Goal: Task Accomplishment & Management: Manage account settings

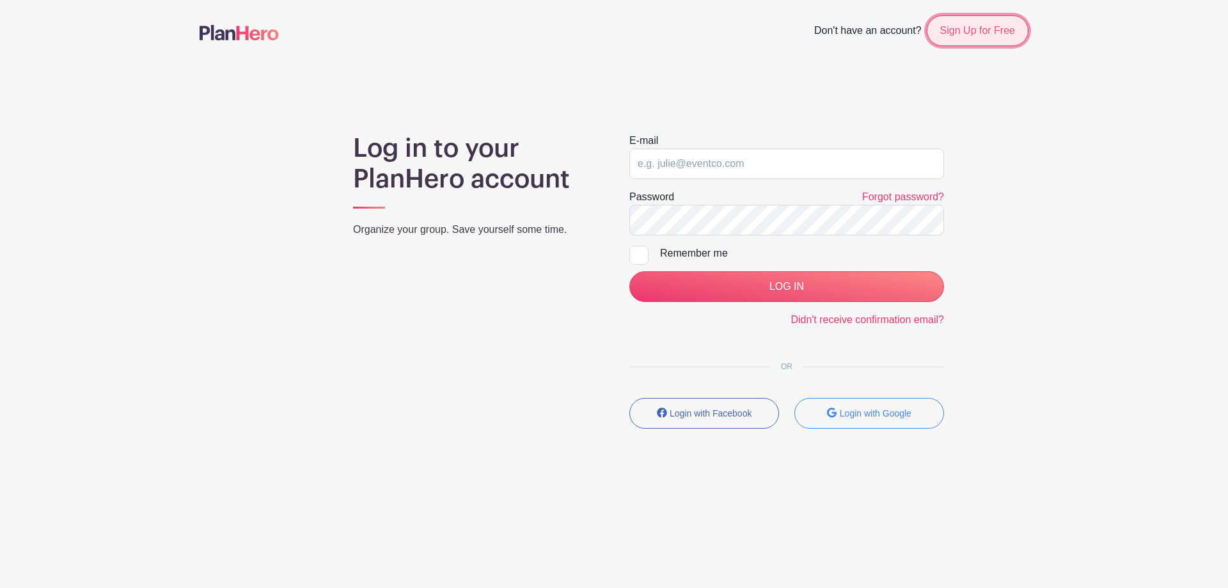
click at [975, 36] on link "Sign Up for Free" at bounding box center [978, 30] width 102 height 31
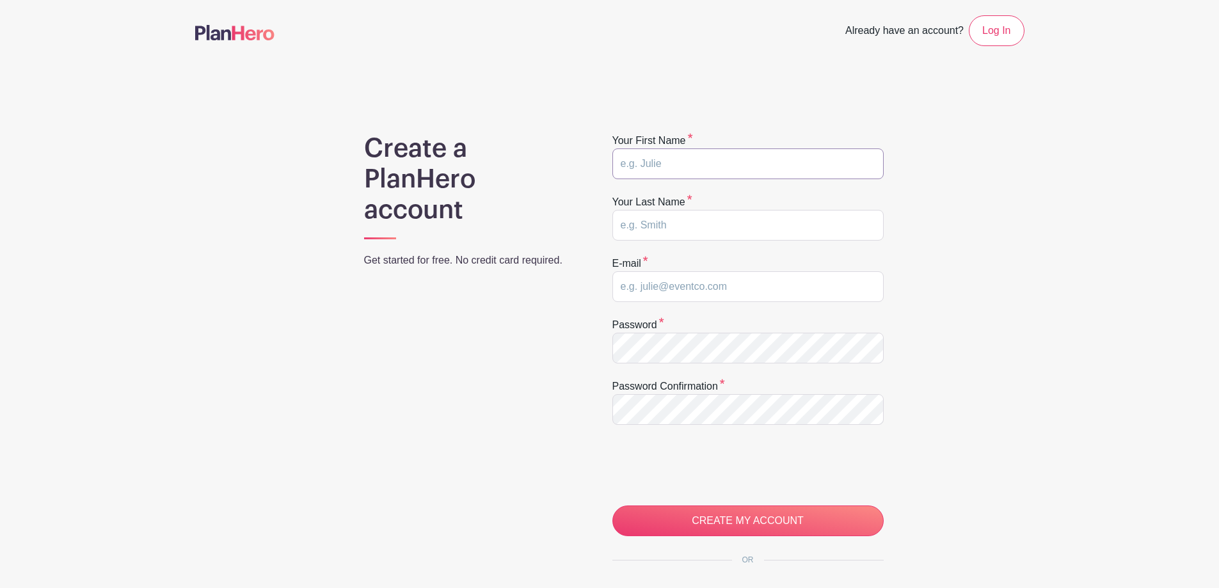
click at [801, 168] on input "text" at bounding box center [747, 163] width 271 height 31
type input "Caitlin"
click at [693, 229] on input "text" at bounding box center [747, 225] width 271 height 31
type input "Thiessen"
click at [634, 297] on input "email" at bounding box center [747, 286] width 271 height 31
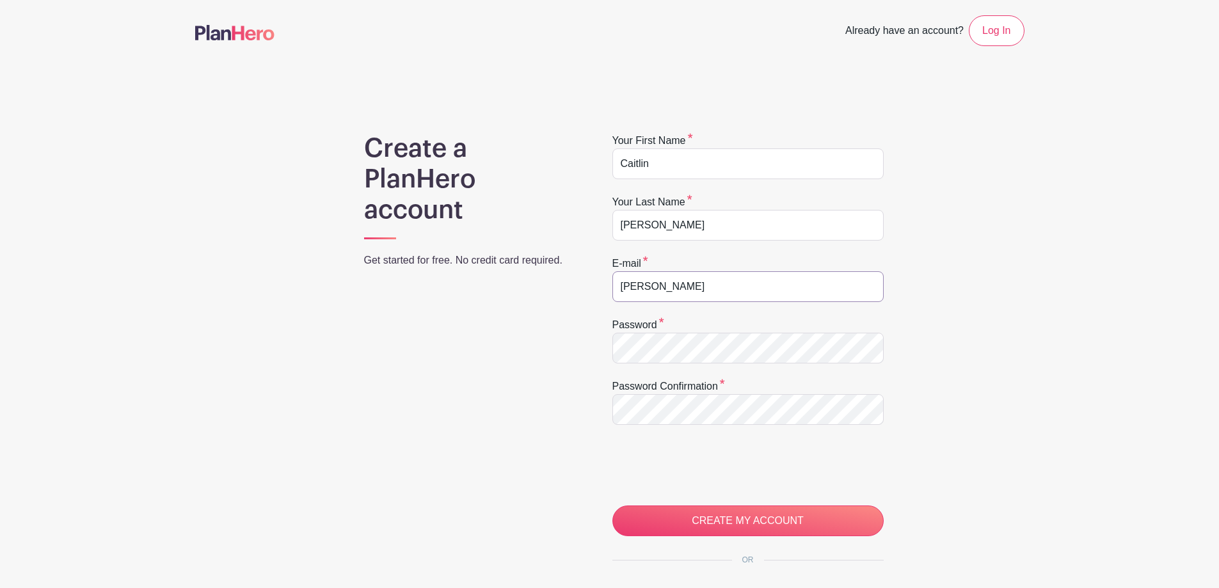
type input "[EMAIL_ADDRESS][DOMAIN_NAME]"
click at [977, 15] on nav "Already have an account? Log In" at bounding box center [609, 30] width 1219 height 61
click at [993, 43] on link "Log In" at bounding box center [995, 30] width 55 height 31
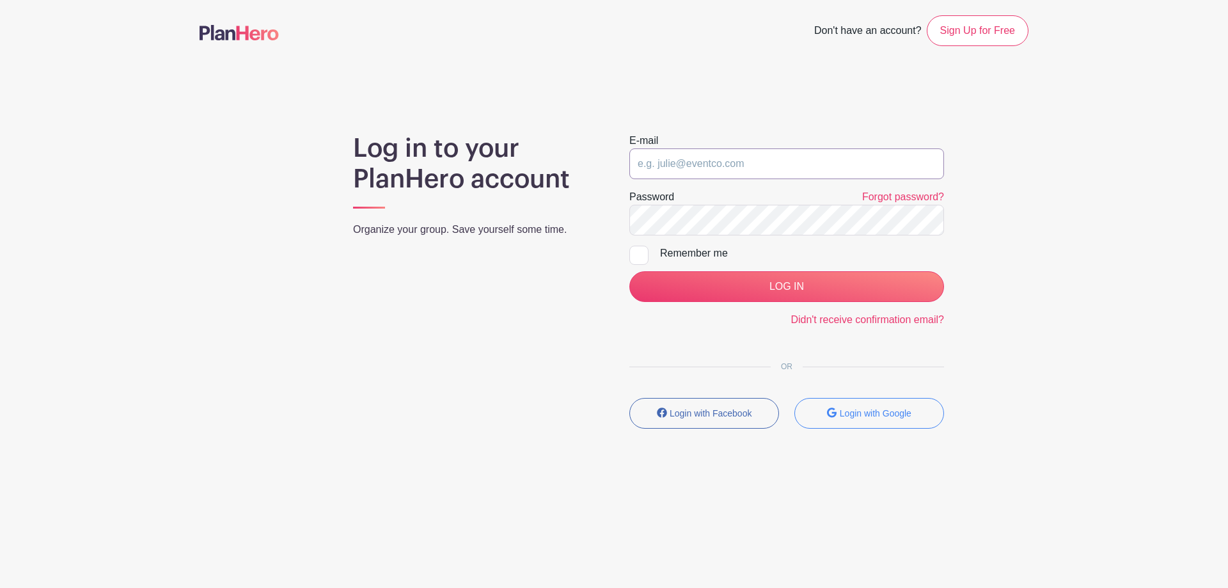
click at [743, 164] on input "email" at bounding box center [786, 163] width 315 height 31
type input "caitlinthiessen@airdriechristian.com"
click at [631, 253] on input "Remember me" at bounding box center [633, 250] width 8 height 8
checkbox input "true"
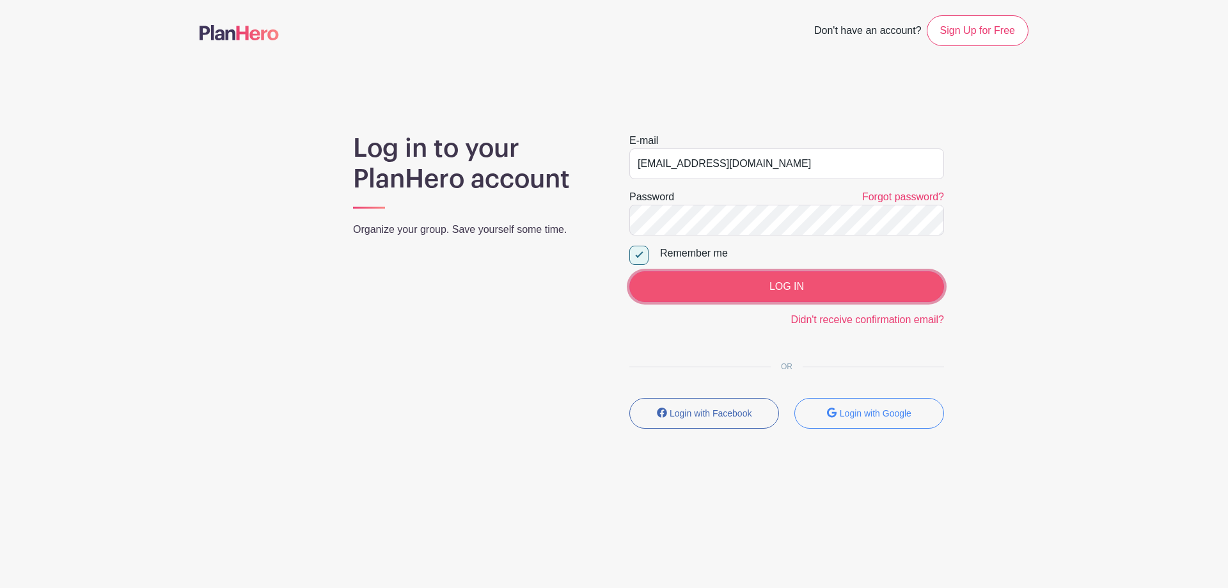
click at [725, 296] on input "LOG IN" at bounding box center [786, 286] width 315 height 31
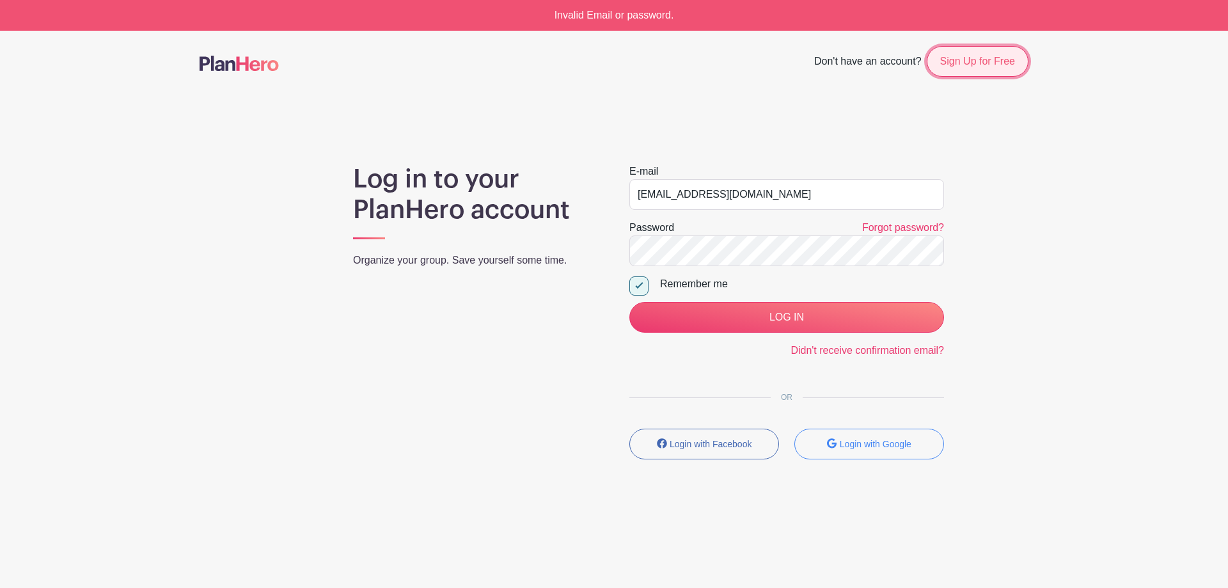
click at [978, 59] on link "Sign Up for Free" at bounding box center [978, 61] width 102 height 31
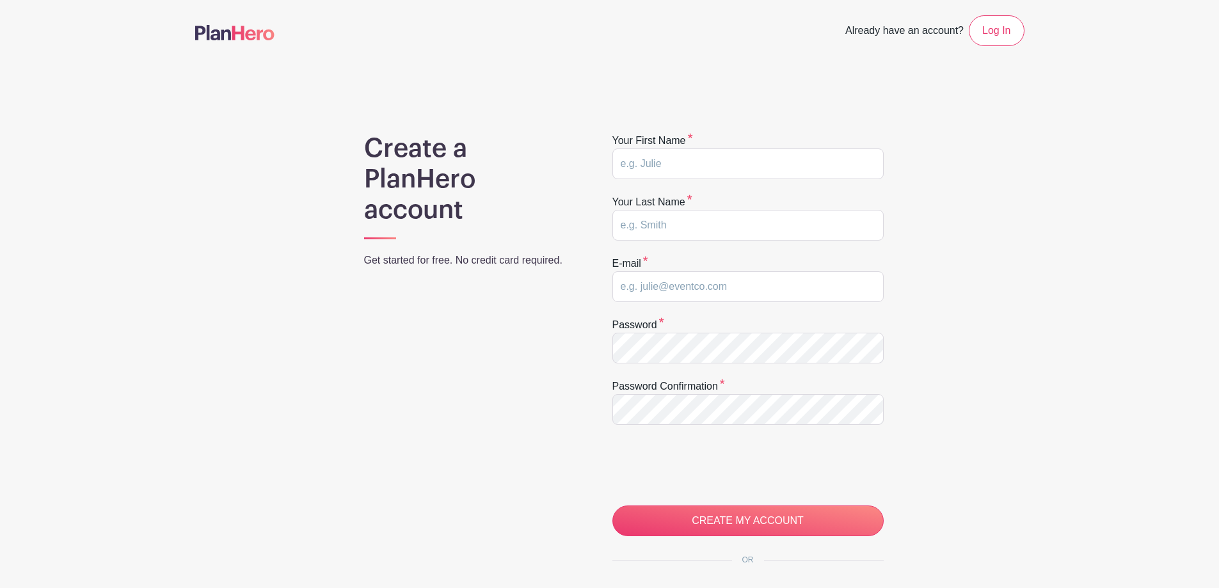
click at [762, 146] on div "Your first name" at bounding box center [747, 156] width 271 height 46
click at [755, 157] on input "text" at bounding box center [747, 163] width 271 height 31
type input "Caitlin"
click at [702, 228] on input "text" at bounding box center [747, 225] width 271 height 31
type input "Thiessen"
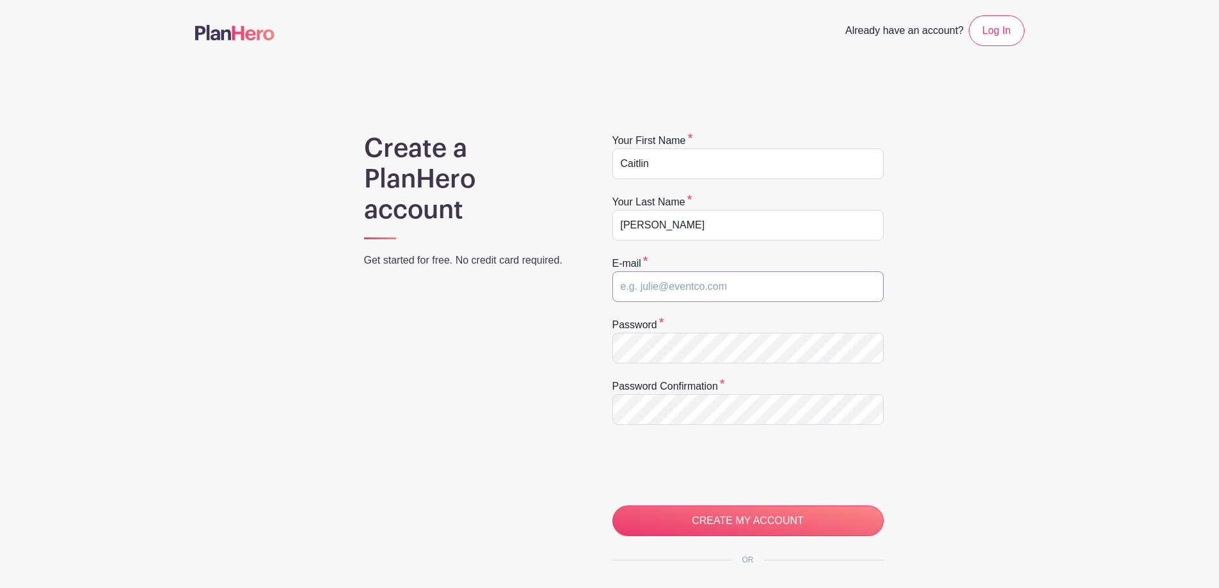
click at [687, 295] on input "email" at bounding box center [747, 286] width 271 height 31
click at [676, 290] on input "email" at bounding box center [747, 286] width 271 height 31
type input "caitlinthiessen@airdriechristian.com"
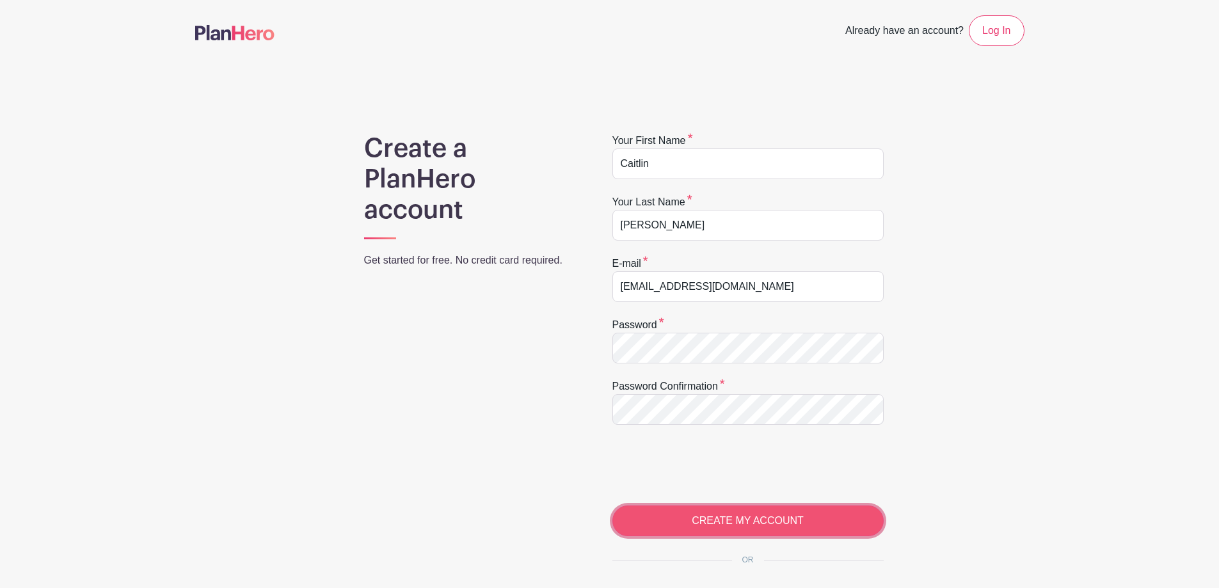
click at [679, 521] on input "CREATE MY ACCOUNT" at bounding box center [747, 520] width 271 height 31
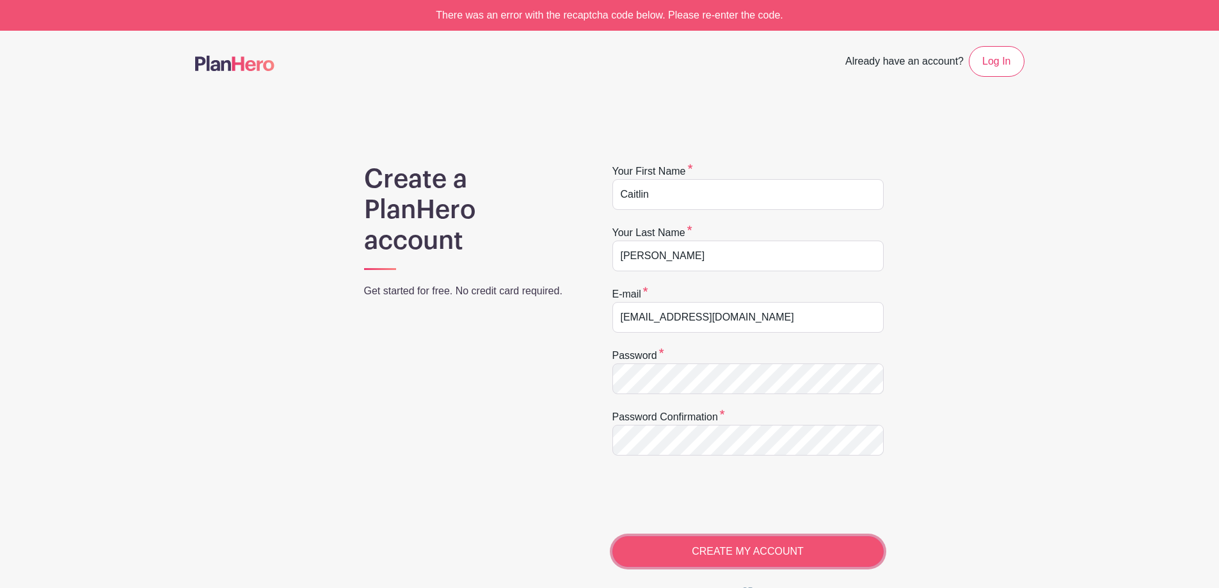
click at [730, 552] on input "CREATE MY ACCOUNT" at bounding box center [747, 551] width 271 height 31
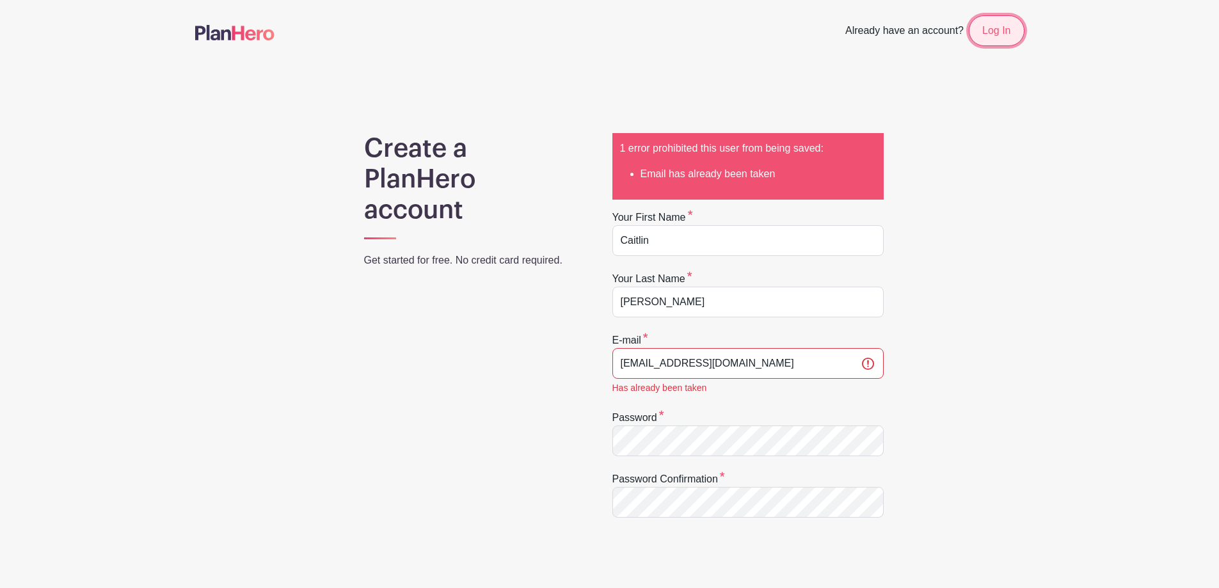
click at [995, 29] on link "Log In" at bounding box center [995, 30] width 55 height 31
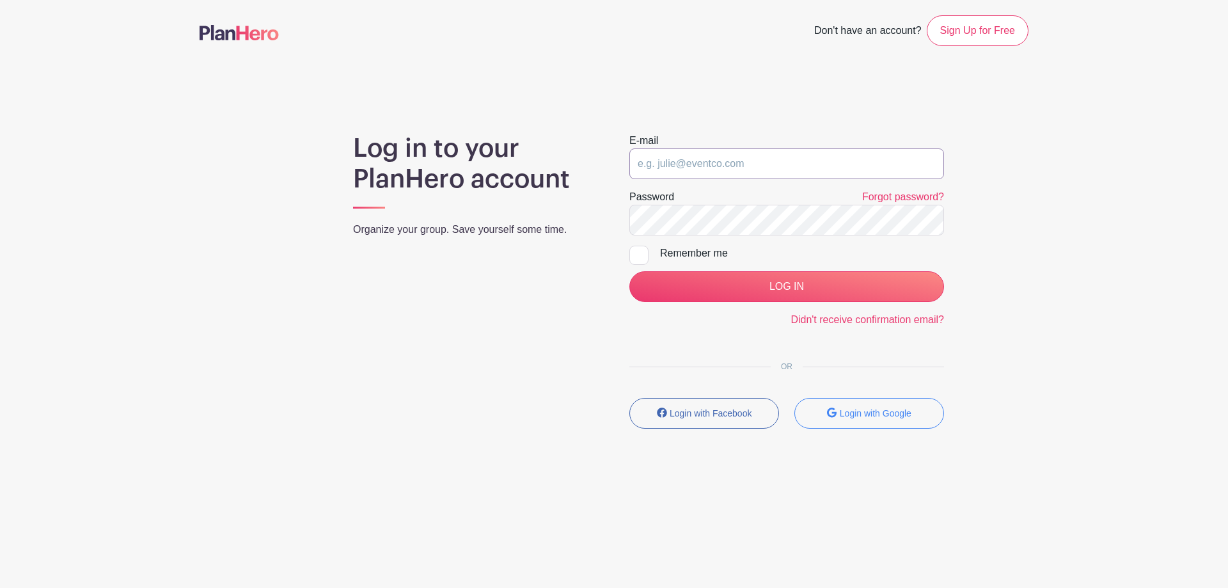
click at [741, 173] on input "email" at bounding box center [786, 163] width 315 height 31
type input "[EMAIL_ADDRESS][DOMAIN_NAME]"
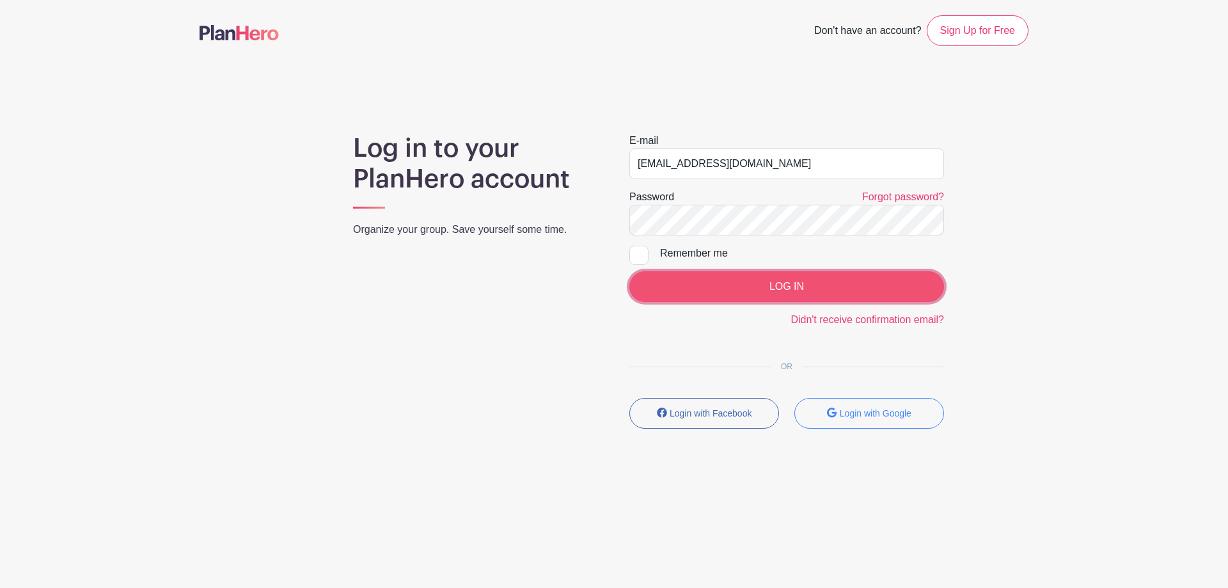
click at [705, 280] on input "LOG IN" at bounding box center [786, 286] width 315 height 31
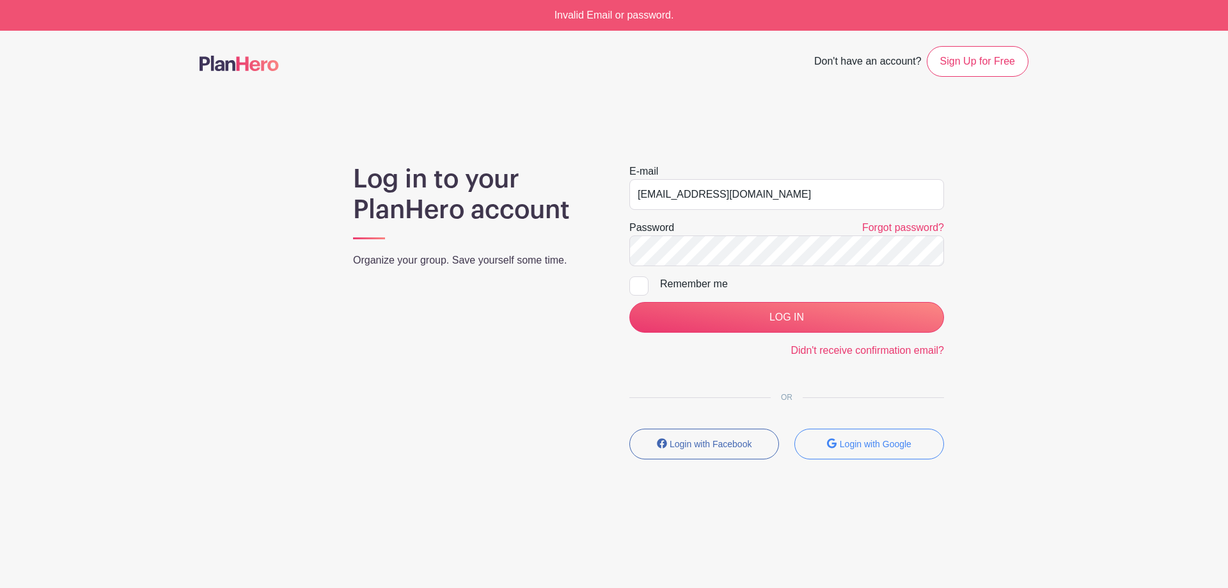
click at [633, 287] on div at bounding box center [638, 285] width 19 height 19
click at [633, 285] on input "Remember me" at bounding box center [633, 280] width 8 height 8
checkbox input "true"
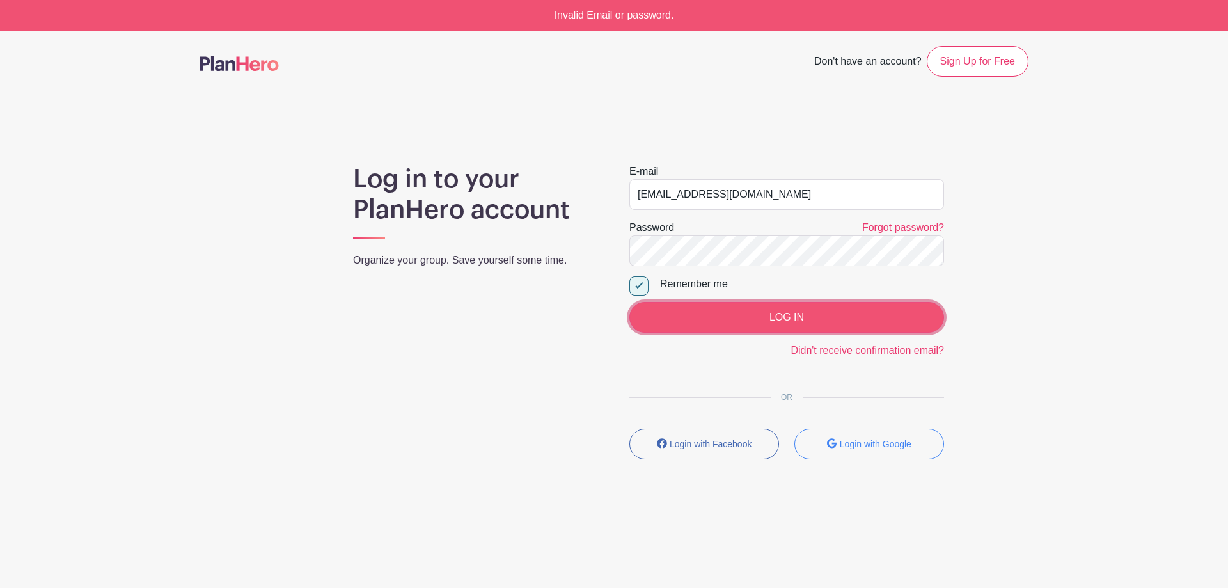
click at [691, 322] on input "LOG IN" at bounding box center [786, 317] width 315 height 31
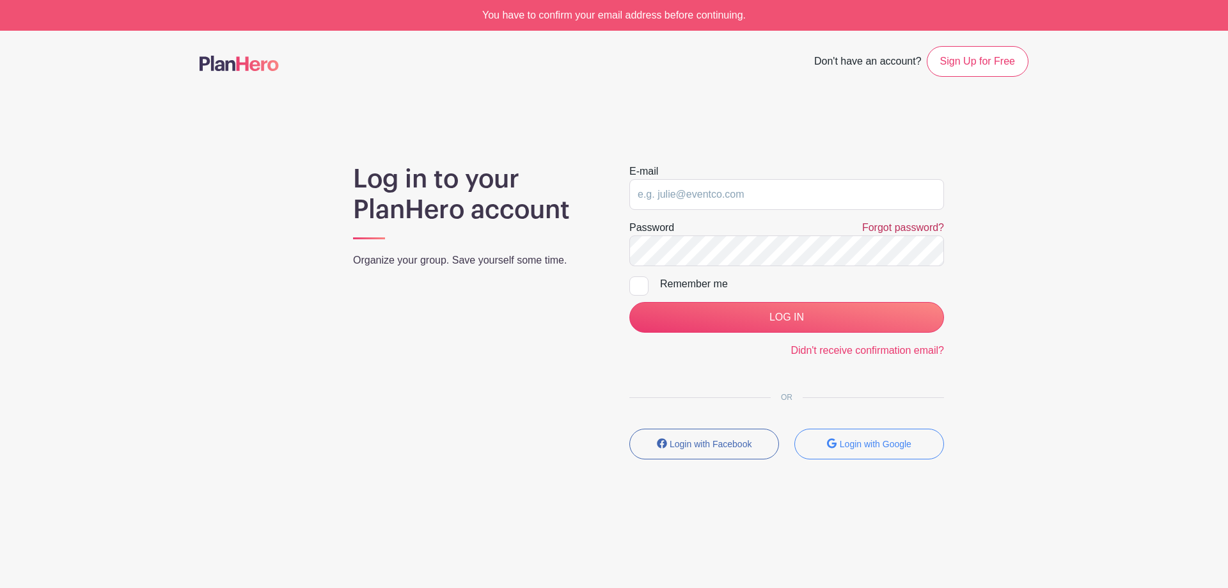
click at [925, 227] on link "Forgot password?" at bounding box center [903, 227] width 82 height 11
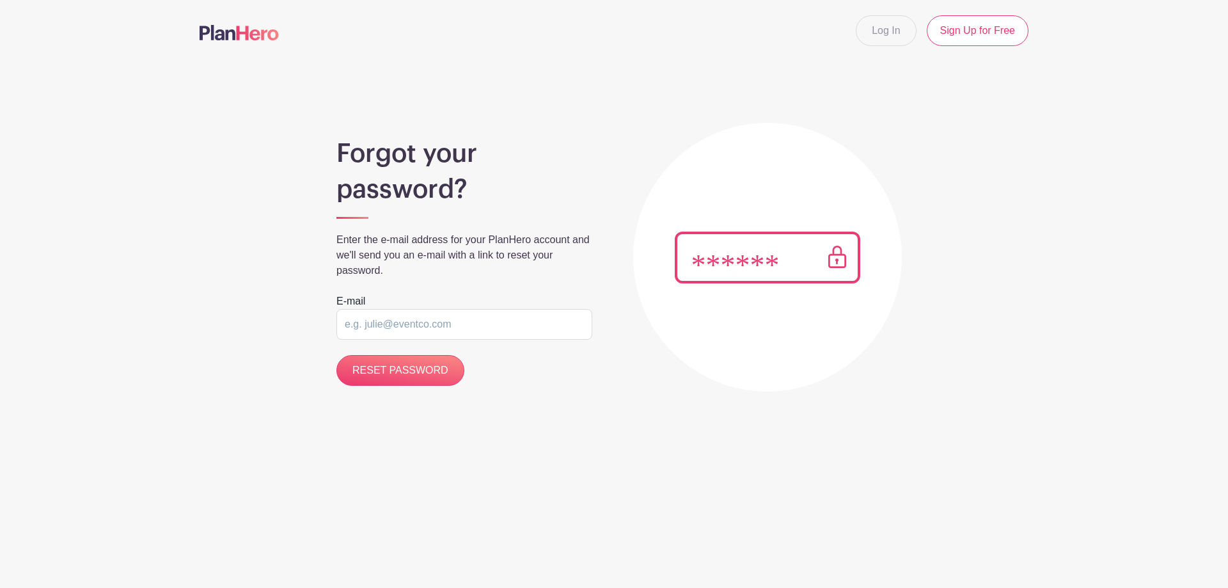
click at [507, 324] on input "email" at bounding box center [464, 324] width 256 height 31
type input "[EMAIL_ADDRESS][DOMAIN_NAME]"
click at [404, 375] on input "RESET PASSWORD" at bounding box center [400, 370] width 128 height 31
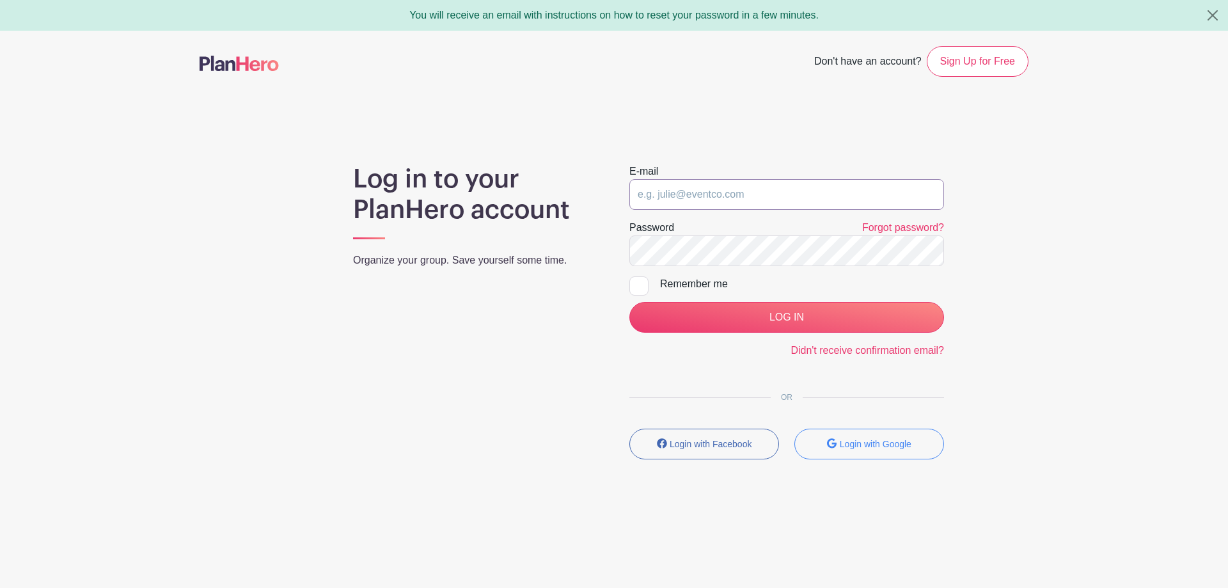
click at [661, 195] on input "email" at bounding box center [786, 194] width 315 height 31
type input "caitlinthiessen@airdriechristian.com"
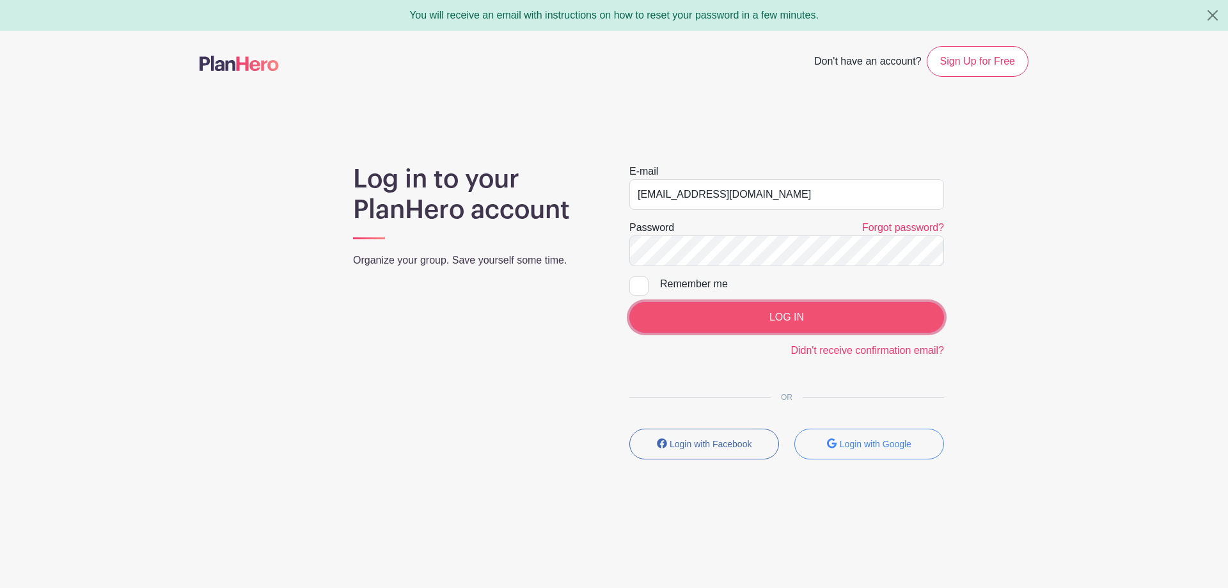
click at [764, 319] on input "LOG IN" at bounding box center [786, 317] width 315 height 31
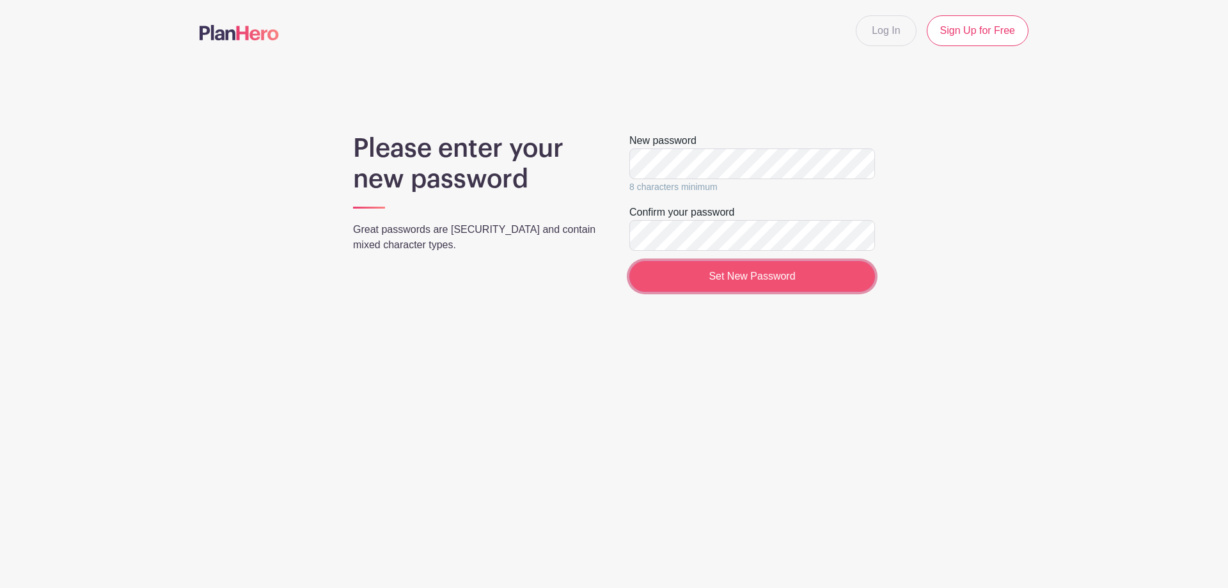
click at [723, 265] on input "Set New Password" at bounding box center [752, 276] width 246 height 31
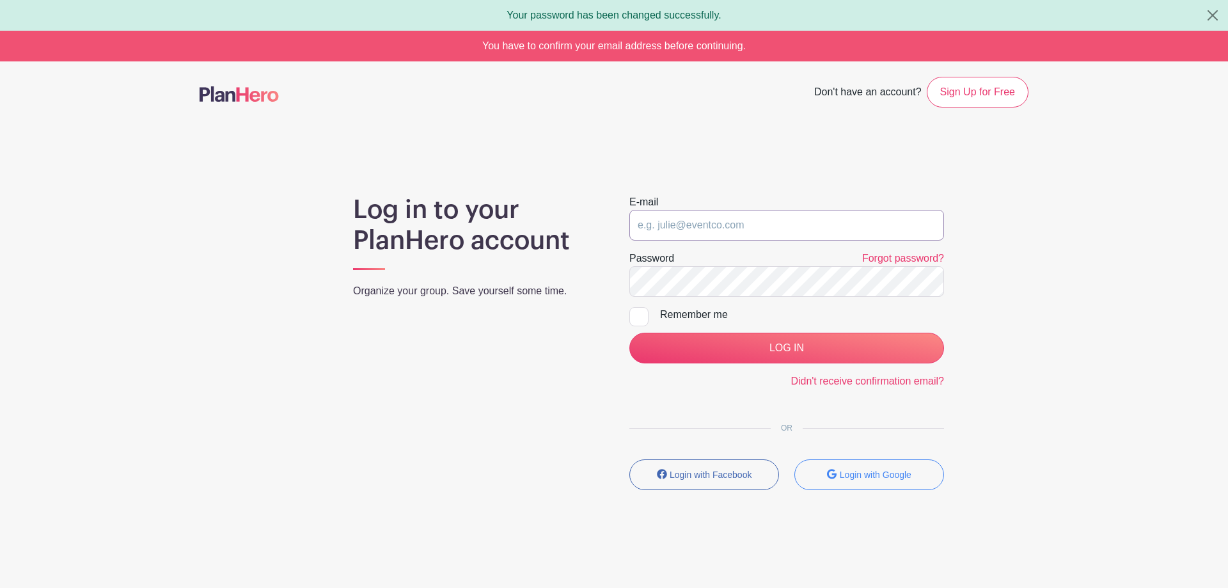
click at [901, 227] on input "email" at bounding box center [786, 225] width 315 height 31
type input "caitlinthiessen@airdriechristian.com"
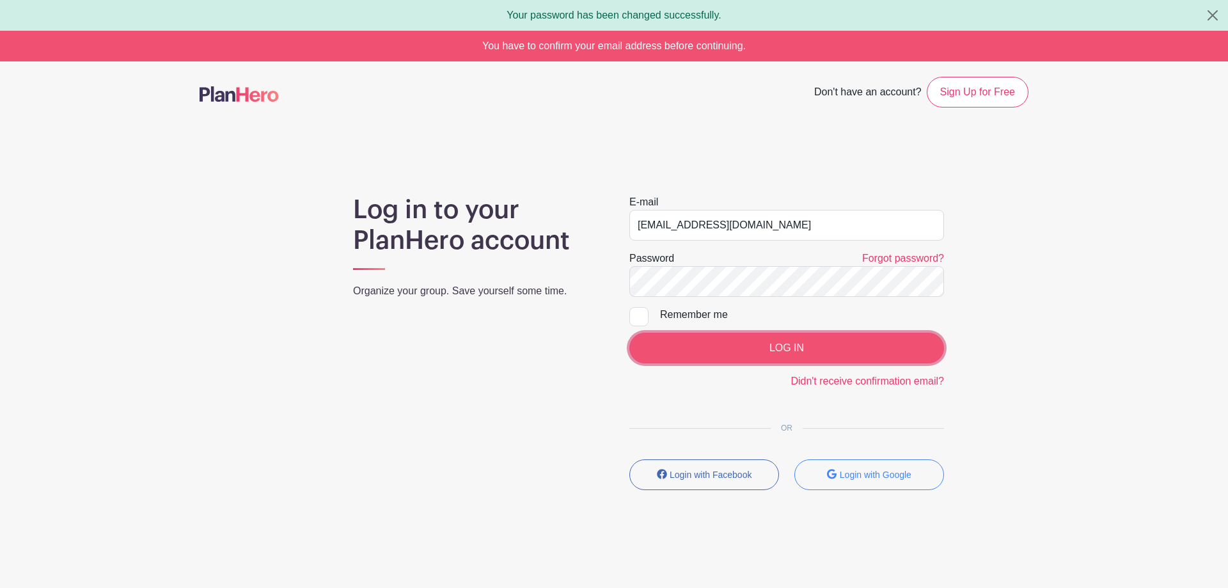
click at [749, 342] on input "LOG IN" at bounding box center [786, 348] width 315 height 31
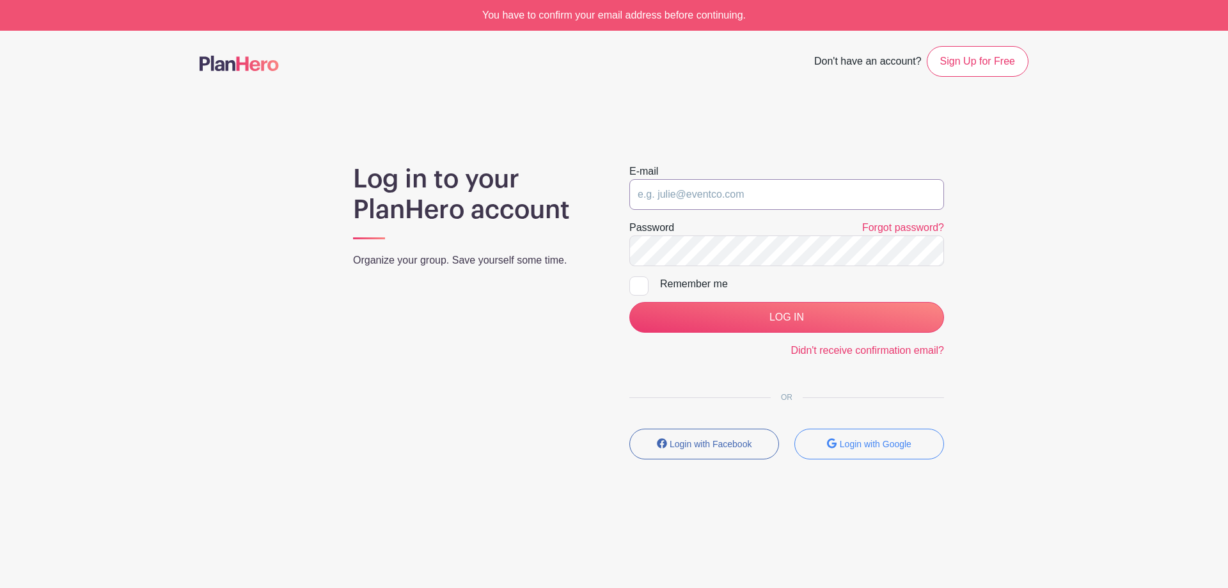
click at [715, 196] on input "email" at bounding box center [786, 194] width 315 height 31
type input "[PERSON_NAME]"
click at [810, 345] on link "Didn't receive confirmation email?" at bounding box center [868, 350] width 154 height 11
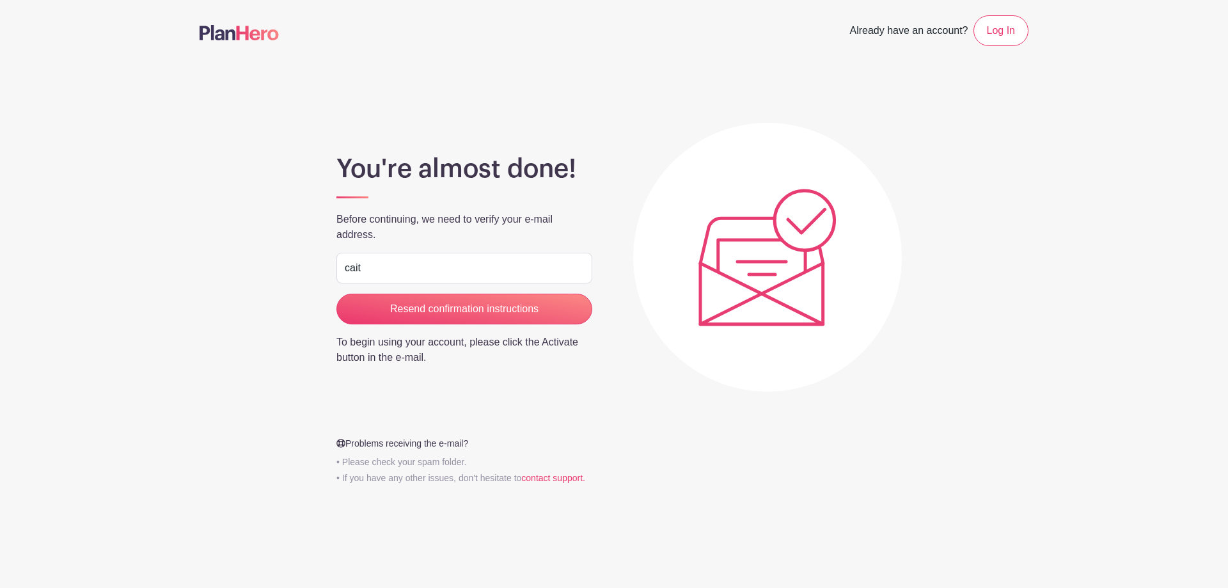
type input "caitlinthiessen@airdriechristian.com"
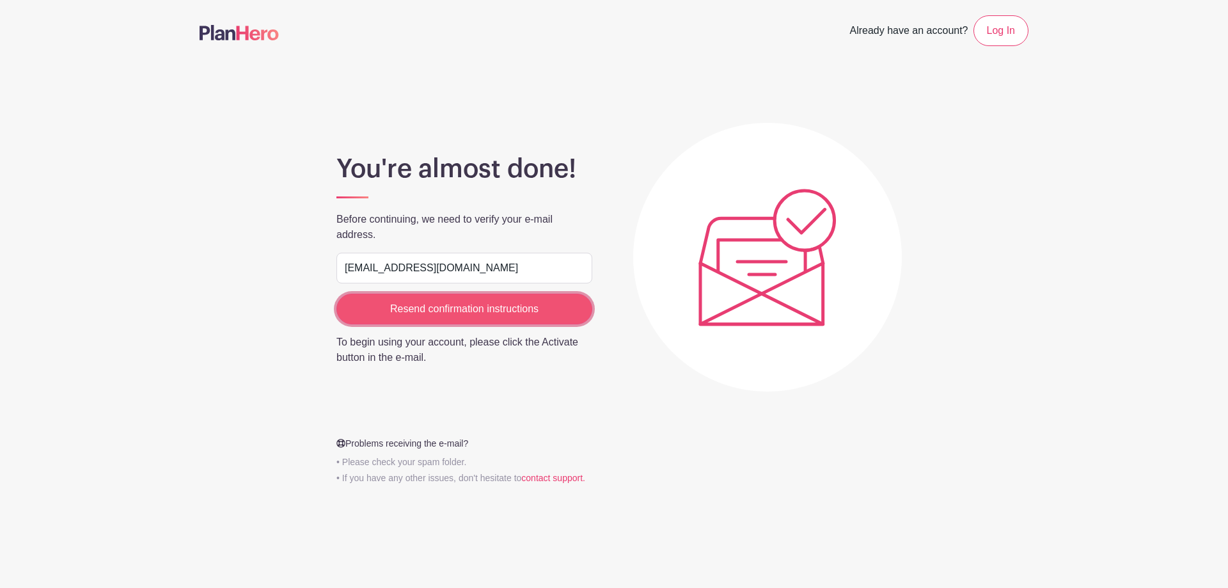
click at [473, 309] on input "Resend confirmation instructions" at bounding box center [464, 309] width 256 height 31
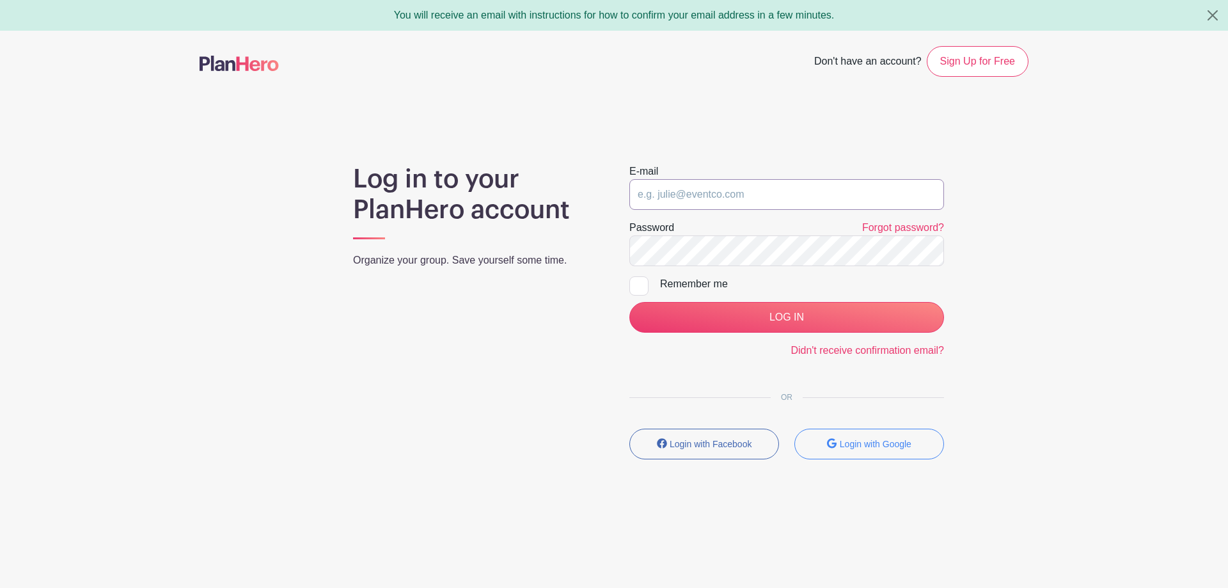
click at [745, 193] on input "email" at bounding box center [786, 194] width 315 height 31
type input "caitlinthiessen@airdriechristian.com"
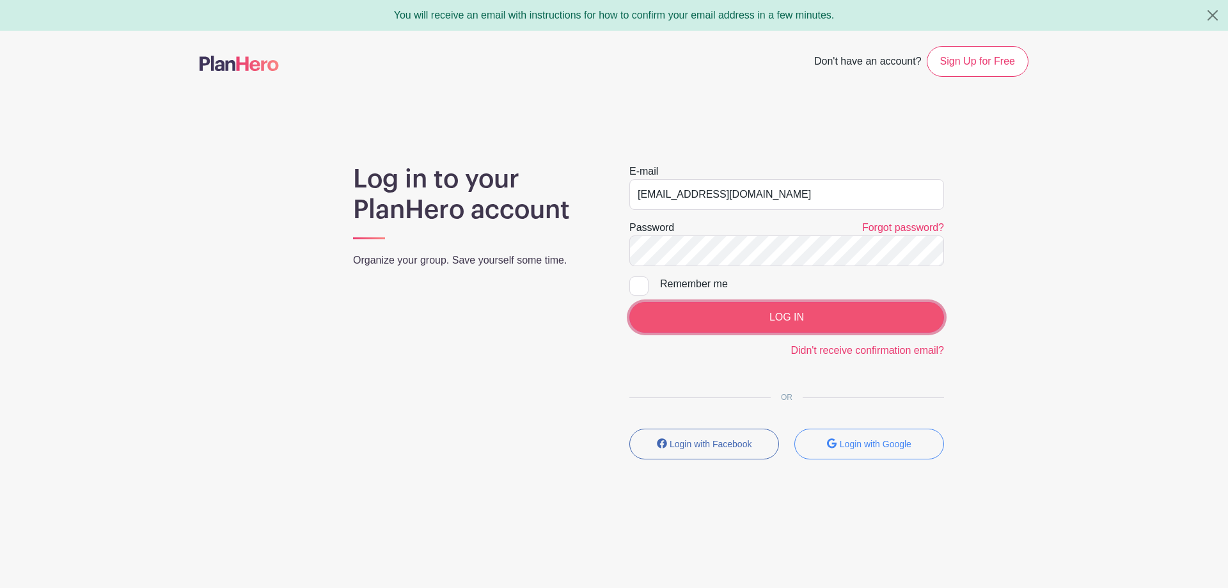
click at [751, 319] on input "LOG IN" at bounding box center [786, 317] width 315 height 31
